Goal: Navigation & Orientation: Find specific page/section

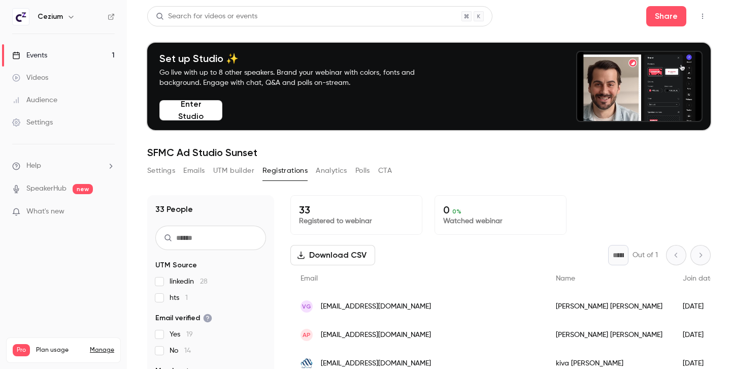
click at [170, 167] on button "Settings" at bounding box center [161, 170] width 28 height 16
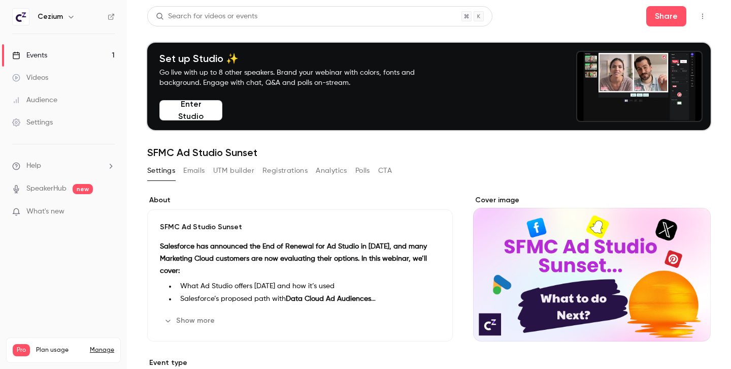
click at [36, 61] on link "Events 1" at bounding box center [63, 55] width 127 height 22
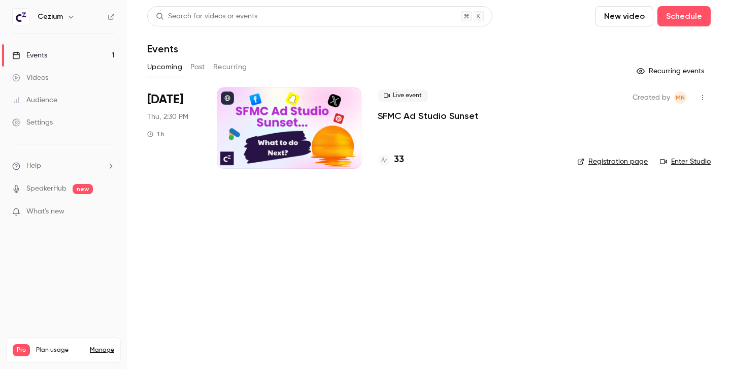
click at [689, 161] on link "Enter Studio" at bounding box center [685, 161] width 51 height 10
click at [402, 163] on h4 "33" at bounding box center [399, 160] width 10 height 14
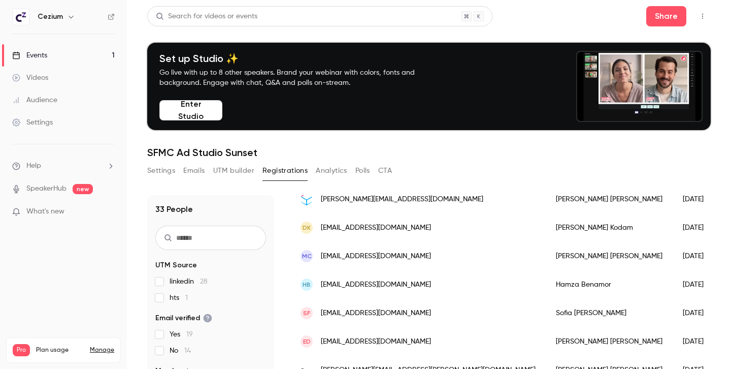
scroll to position [768, 0]
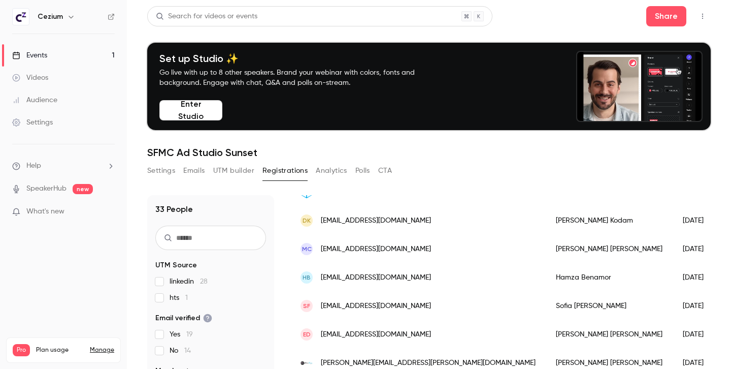
click at [163, 174] on button "Settings" at bounding box center [161, 170] width 28 height 16
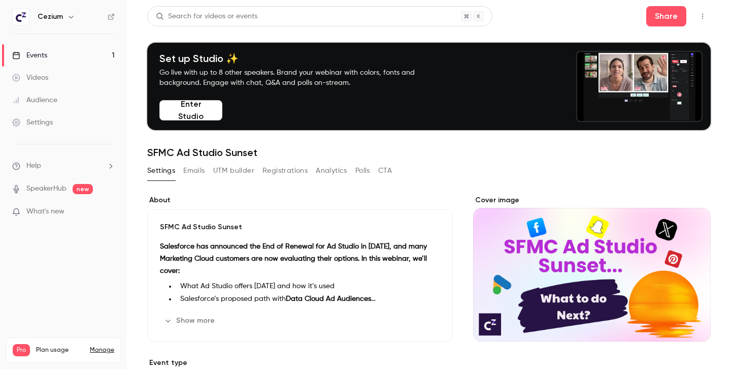
click at [293, 169] on button "Registrations" at bounding box center [284, 170] width 45 height 16
